Goal: Transaction & Acquisition: Purchase product/service

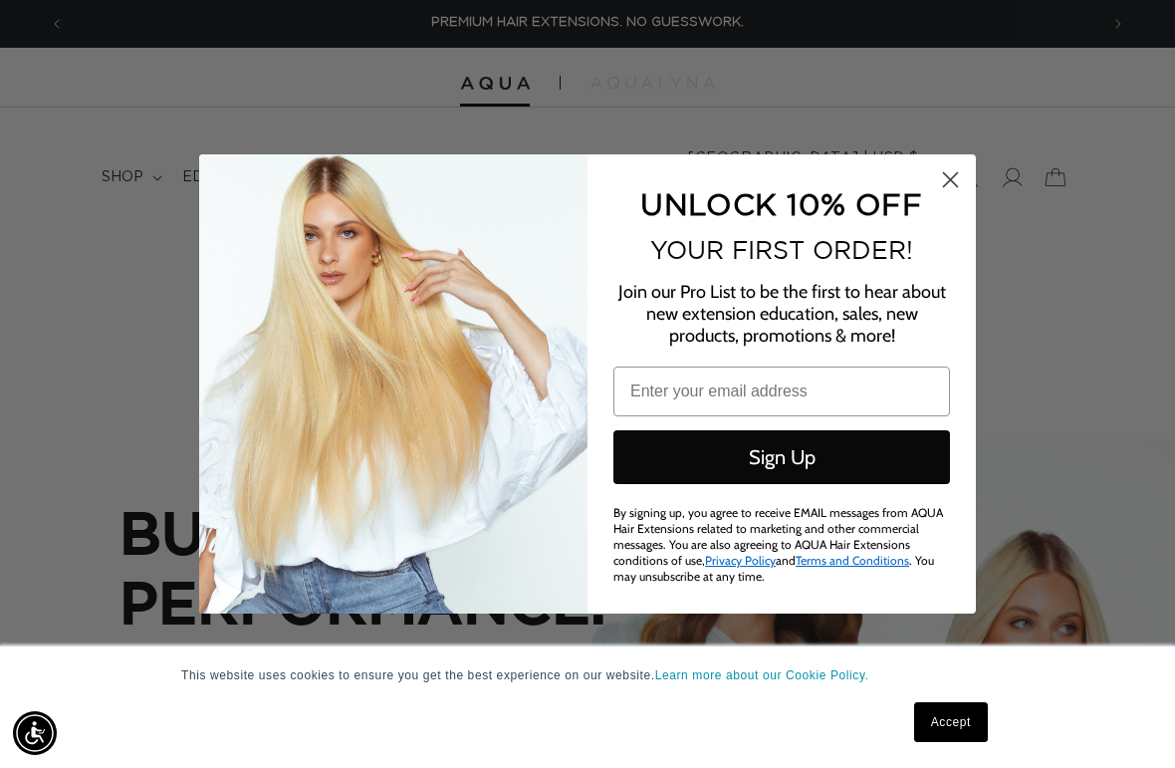
click at [946, 183] on icon "Close dialog" at bounding box center [951, 180] width 14 height 14
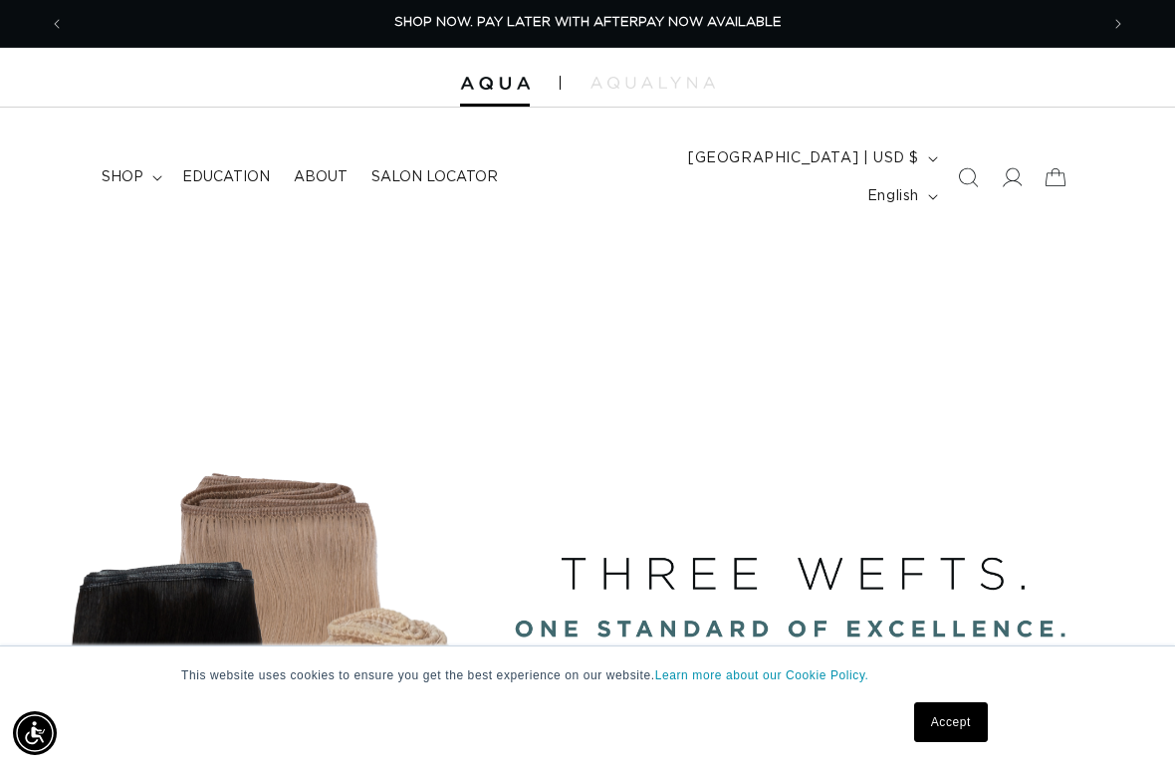
click at [121, 169] on span "shop" at bounding box center [123, 177] width 42 height 18
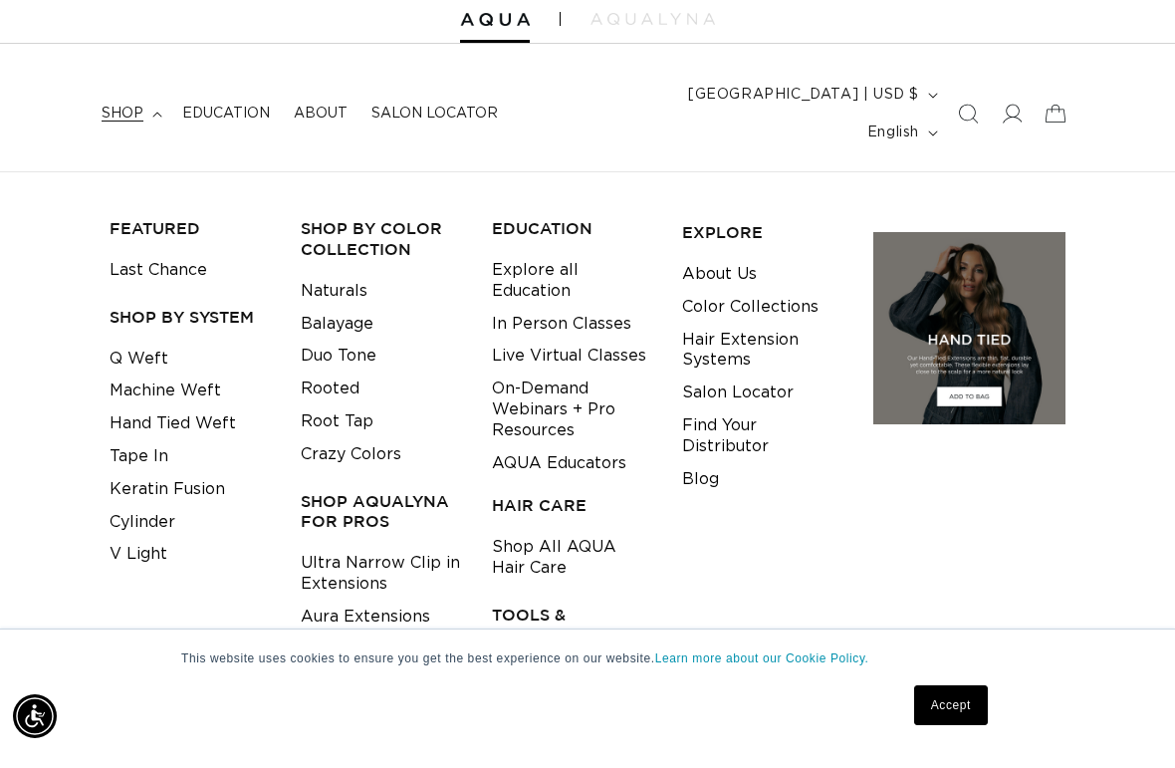
click at [612, 548] on link "Shop All AQUA Hair Care" at bounding box center [572, 575] width 160 height 54
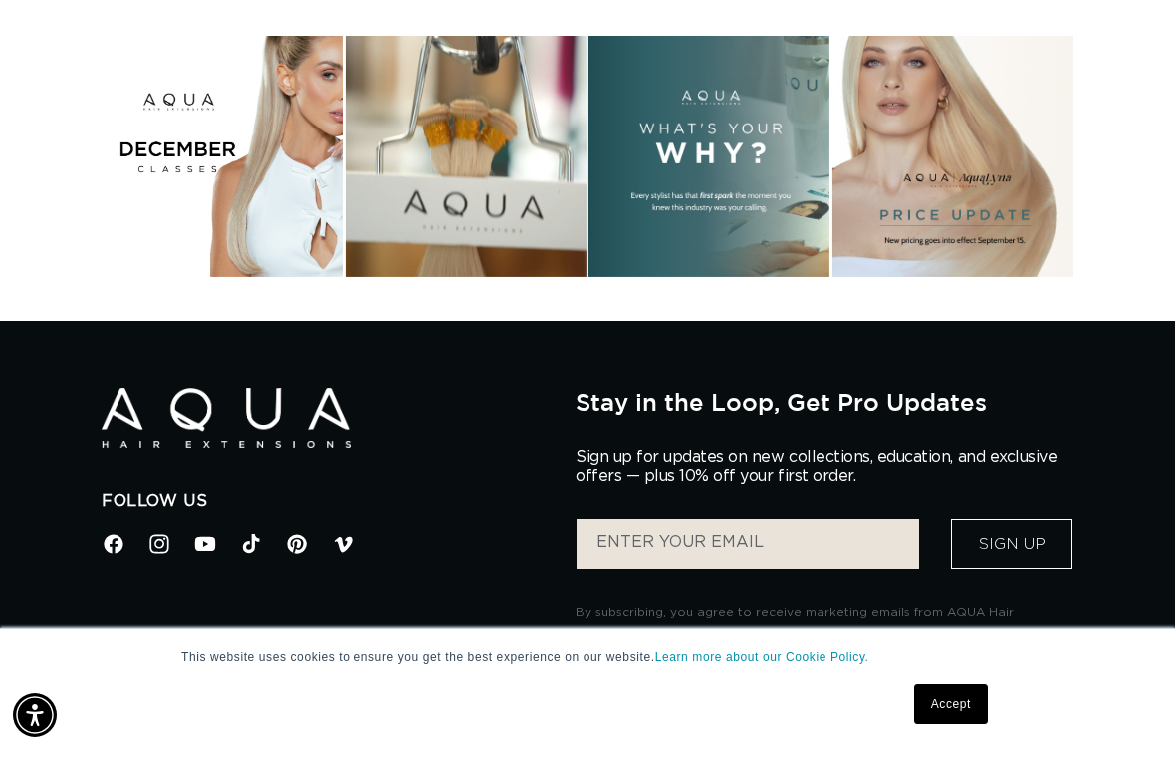
scroll to position [3502, 0]
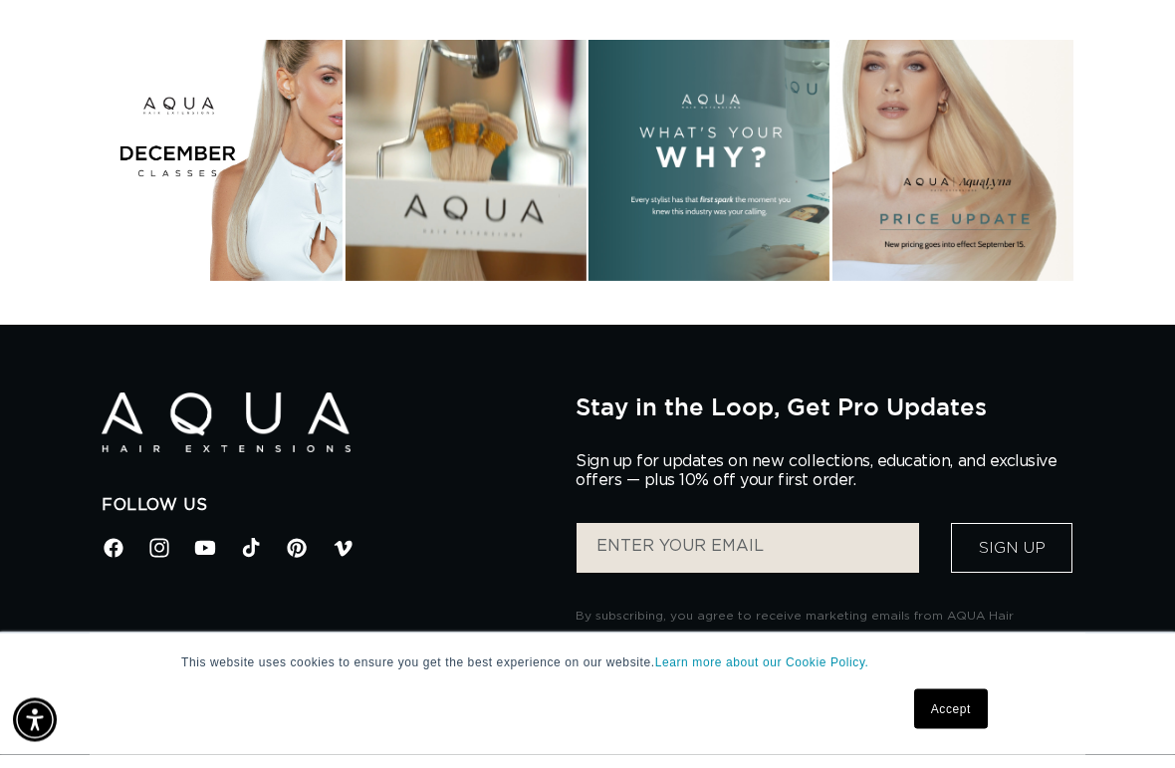
click at [944, 171] on div "Instagram post opens in a popup" at bounding box center [952, 174] width 241 height 241
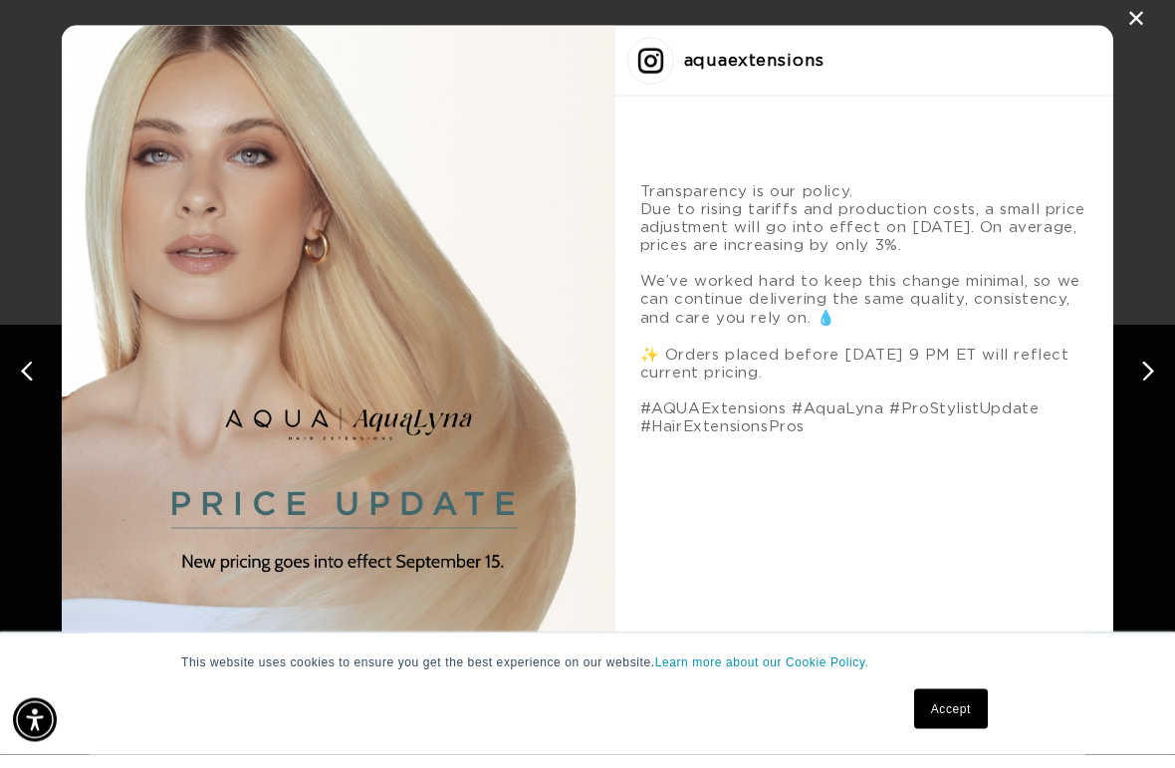
scroll to position [0, 0]
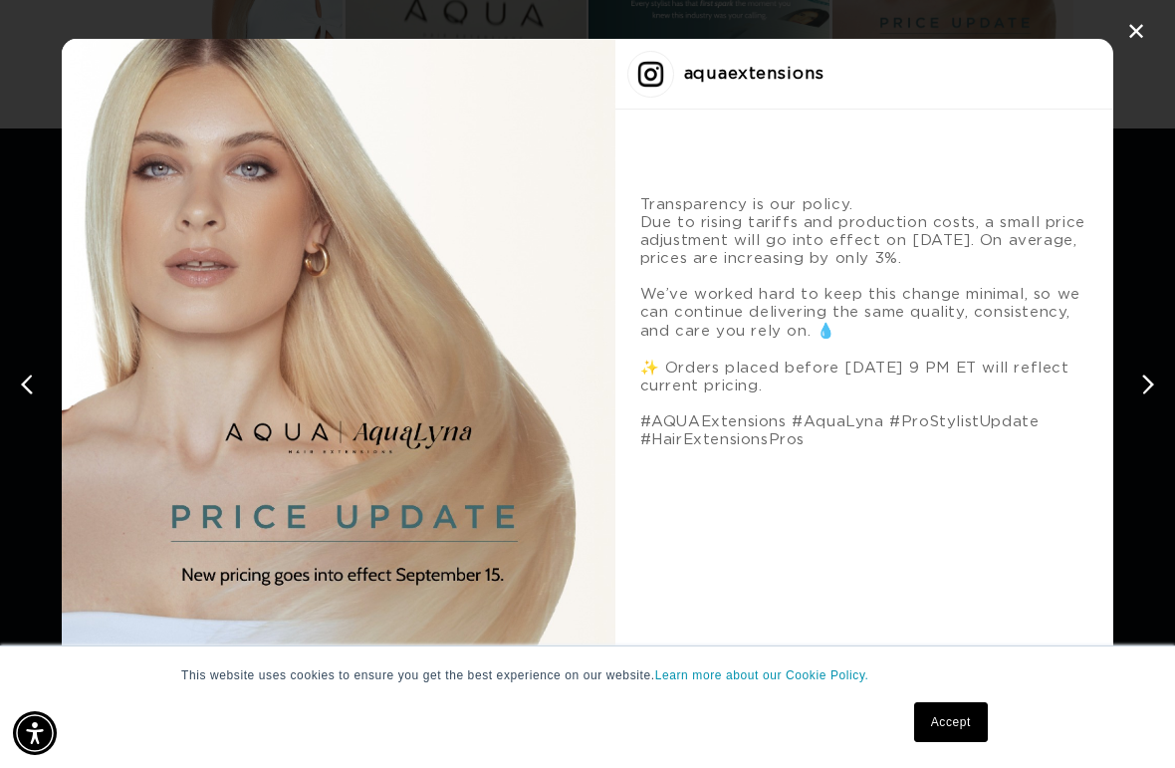
click at [1126, 45] on div "✕" at bounding box center [1136, 32] width 30 height 30
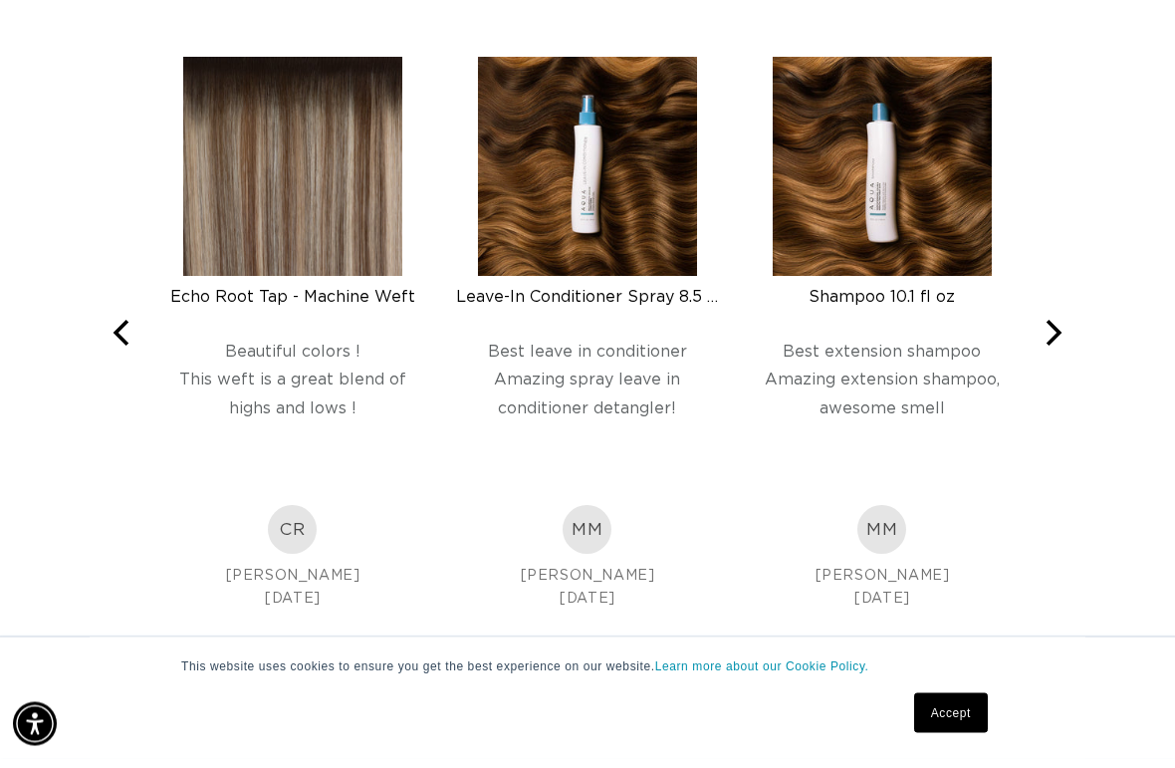
click at [1056, 330] on icon "Next" at bounding box center [1051, 343] width 26 height 26
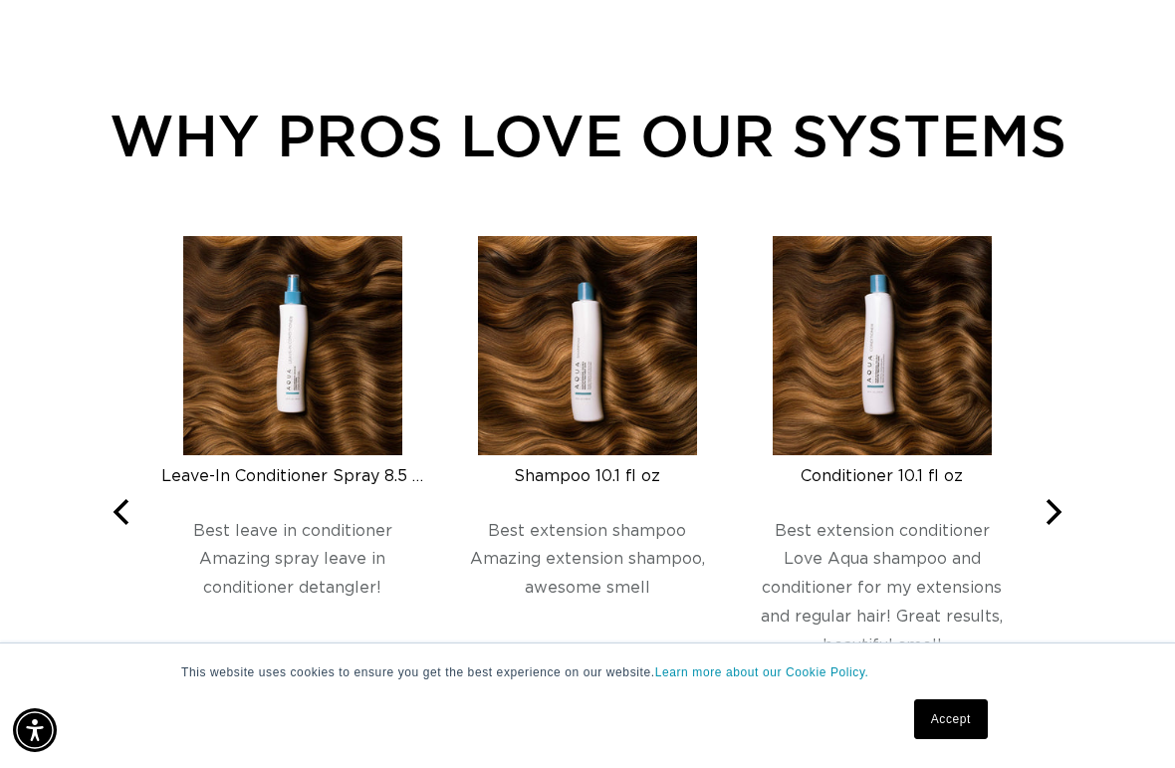
click at [1044, 502] on icon "Next" at bounding box center [1051, 515] width 26 height 26
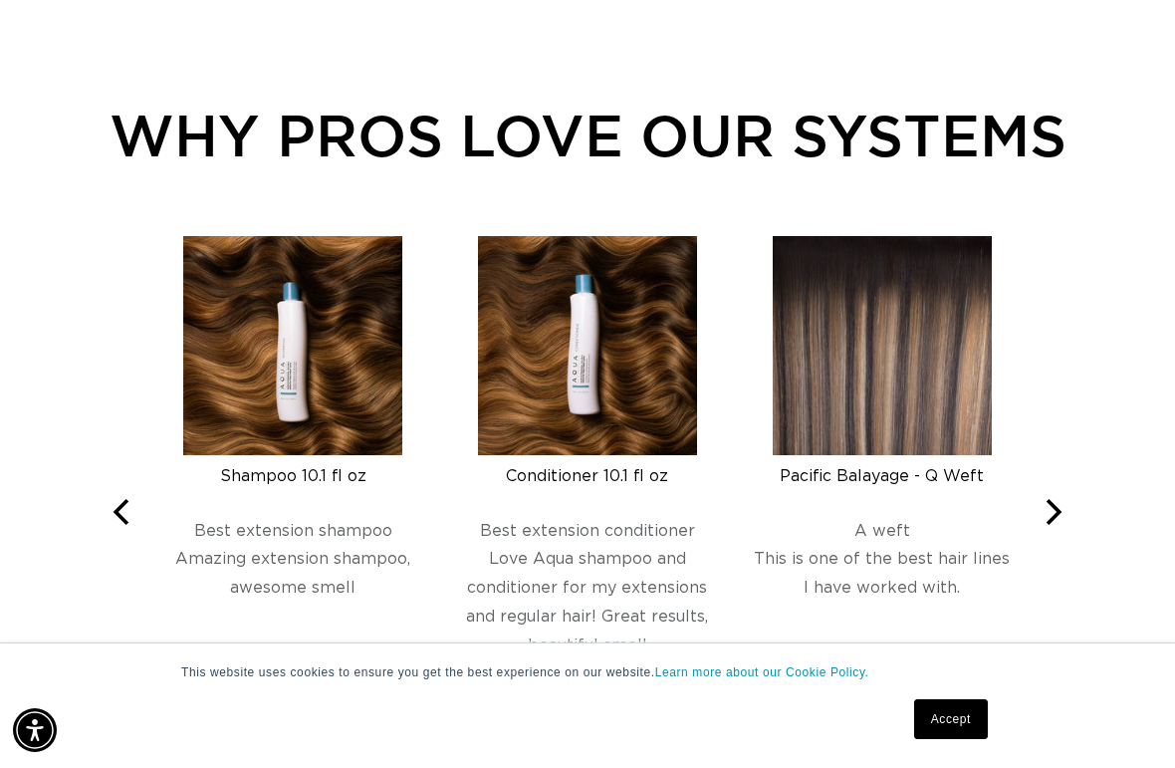
click at [1059, 493] on button "Next" at bounding box center [1051, 515] width 44 height 44
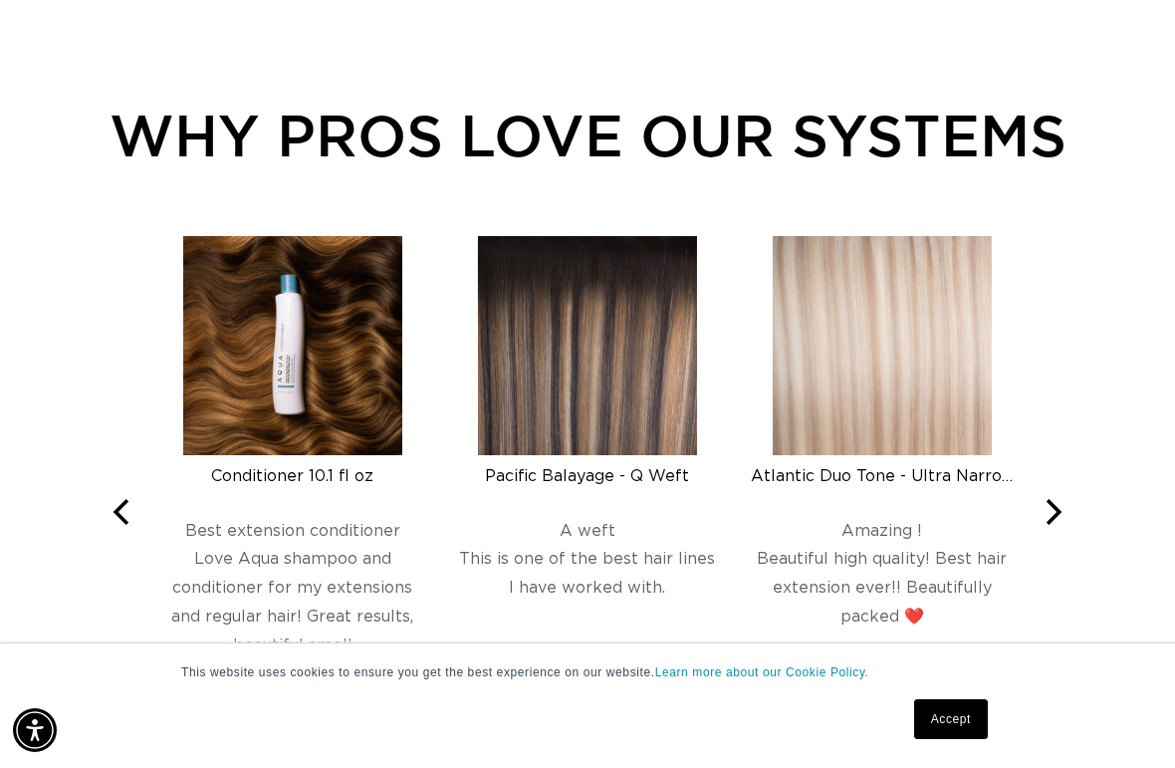
click at [1057, 502] on icon "Next" at bounding box center [1051, 515] width 26 height 26
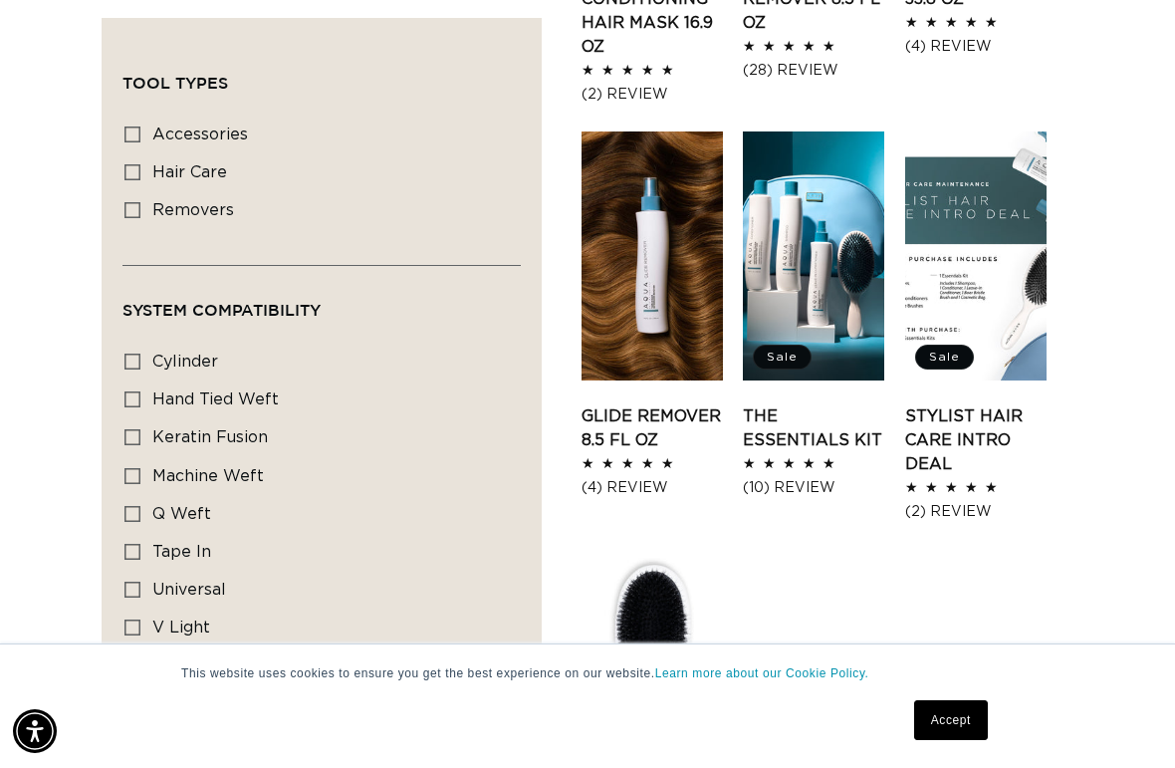
click at [124, 170] on input "hair care hair care (5 products)" at bounding box center [132, 174] width 16 height 16
checkbox input "true"
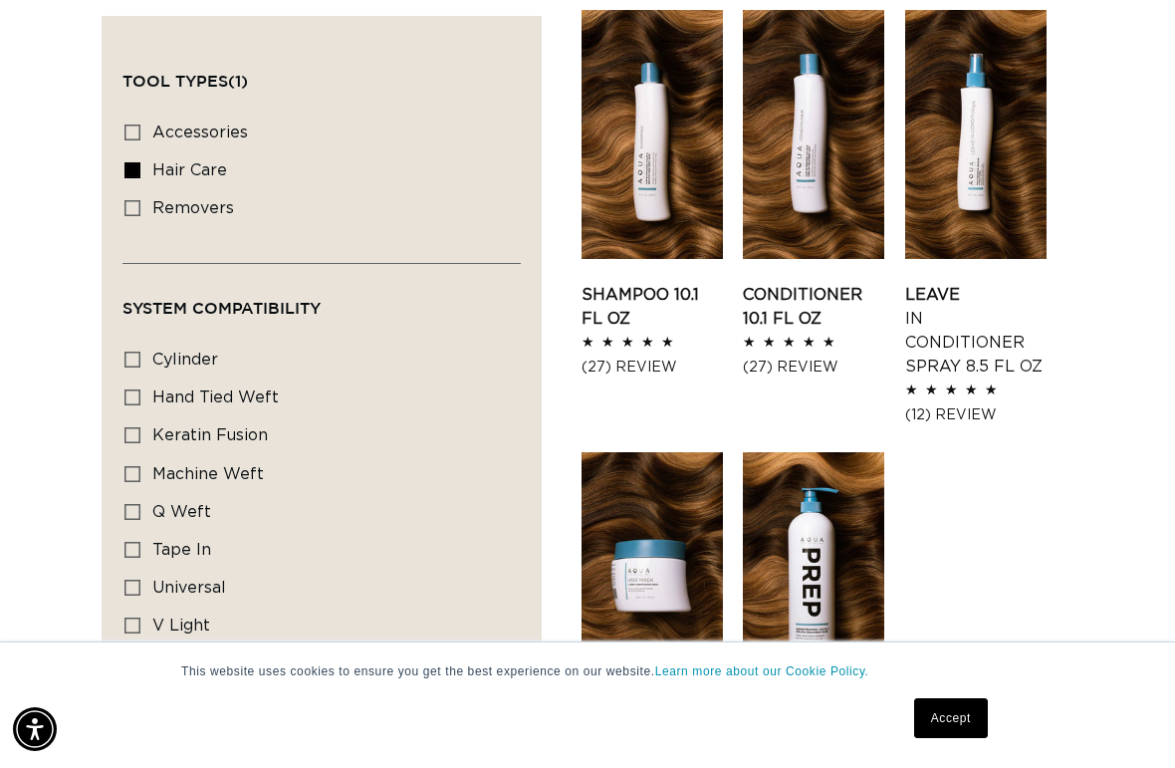
click at [965, 304] on link "Leave In Conditioner Spray 8.5 fl oz" at bounding box center [975, 335] width 141 height 96
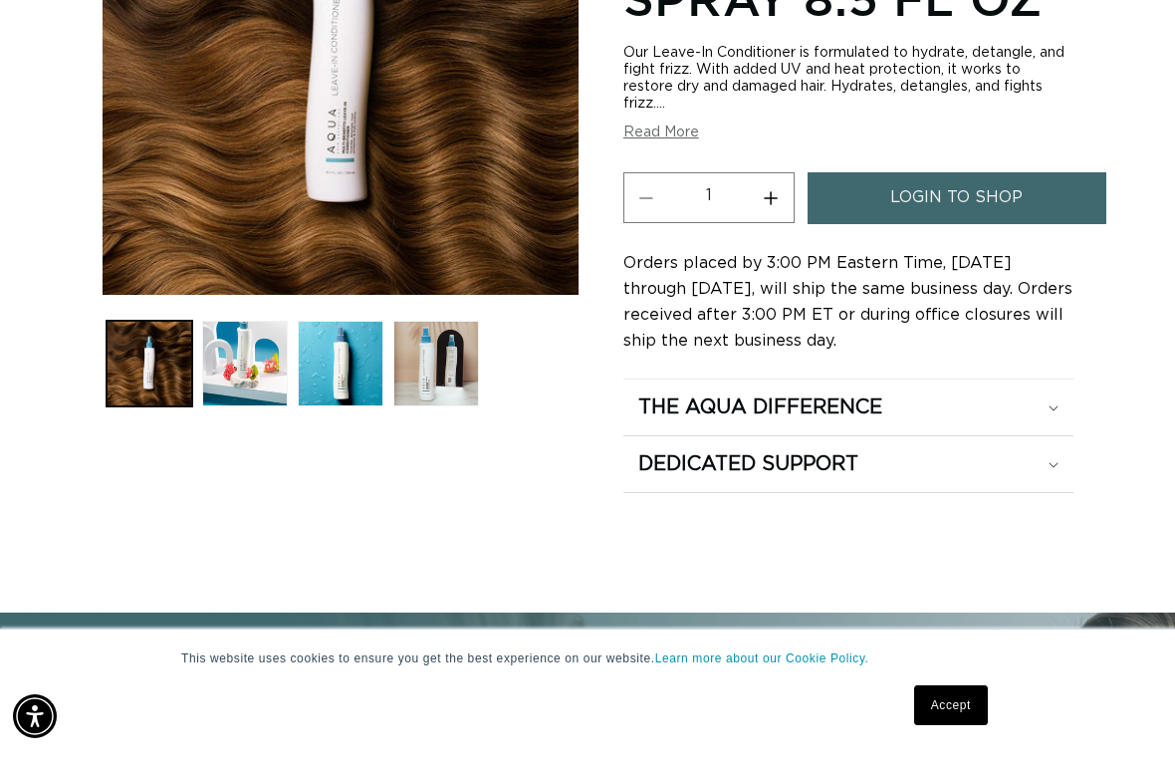
scroll to position [0, 1033]
click at [1063, 396] on summary "The Aqua Difference" at bounding box center [848, 424] width 450 height 56
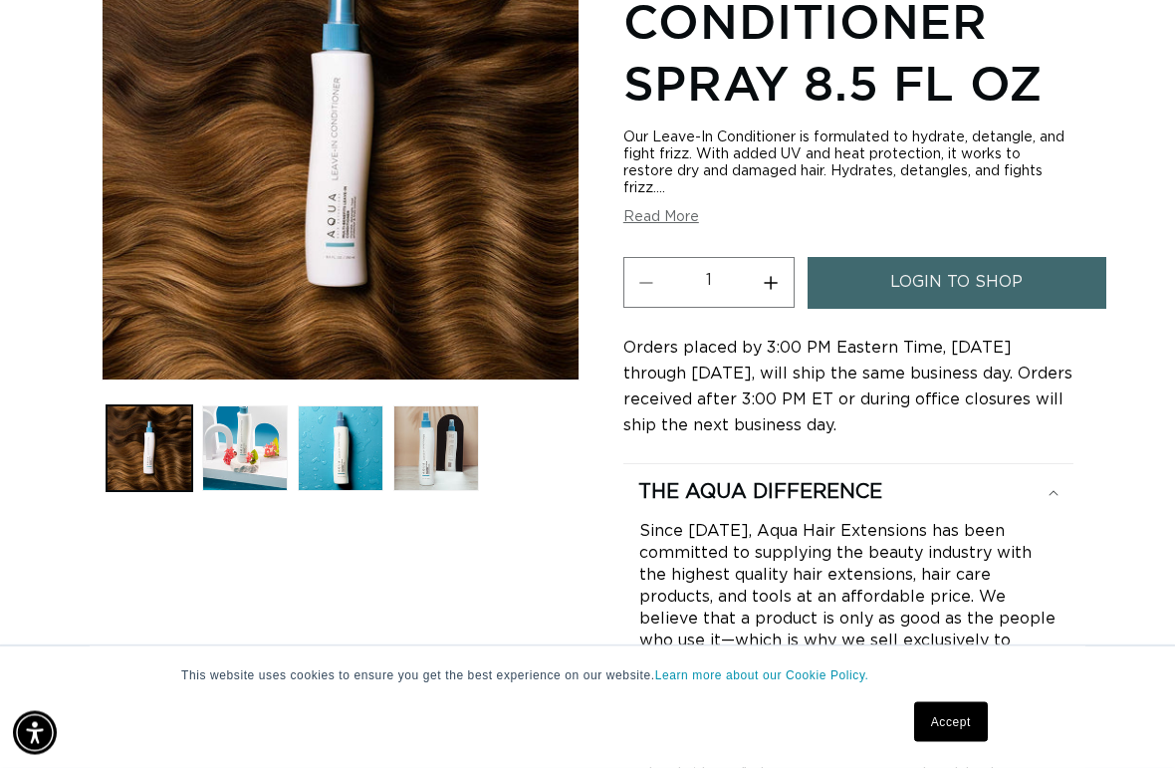
scroll to position [0, 0]
